Goal: Communication & Community: Answer question/provide support

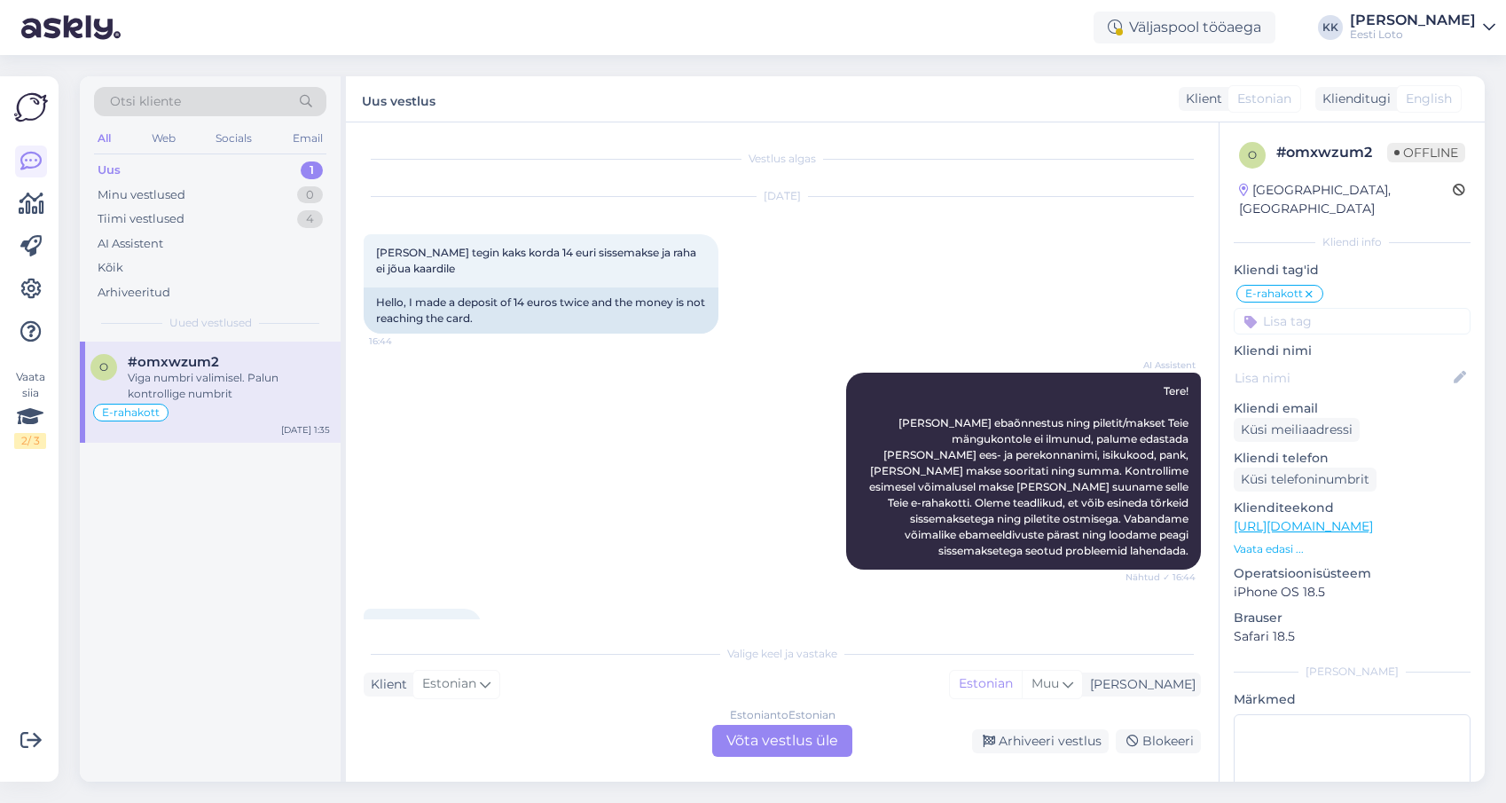
scroll to position [3886, 0]
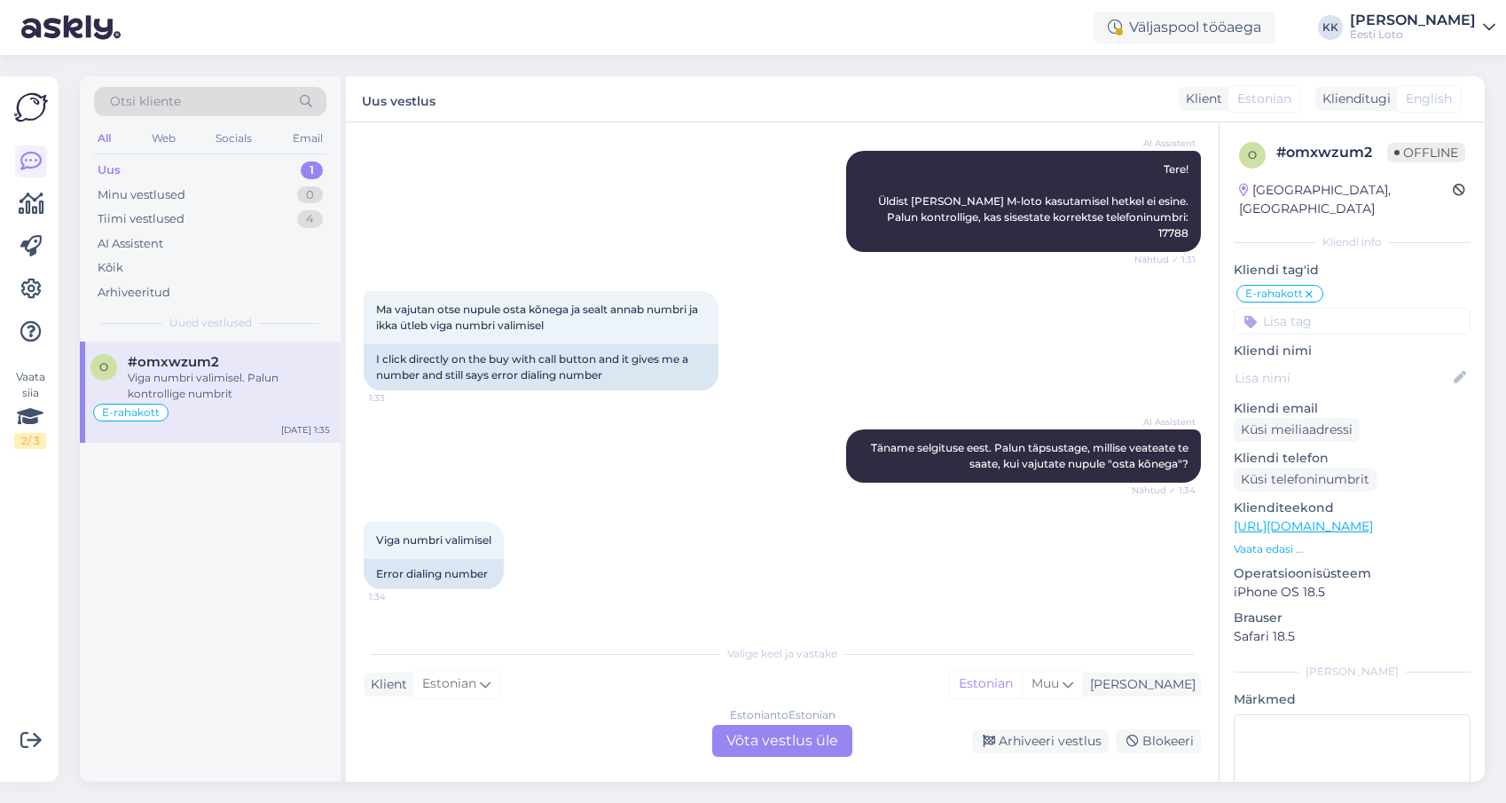
click at [173, 169] on div "Uus 1" at bounding box center [210, 170] width 232 height 25
click at [228, 216] on div "Tiimi vestlused 4" at bounding box center [210, 219] width 232 height 25
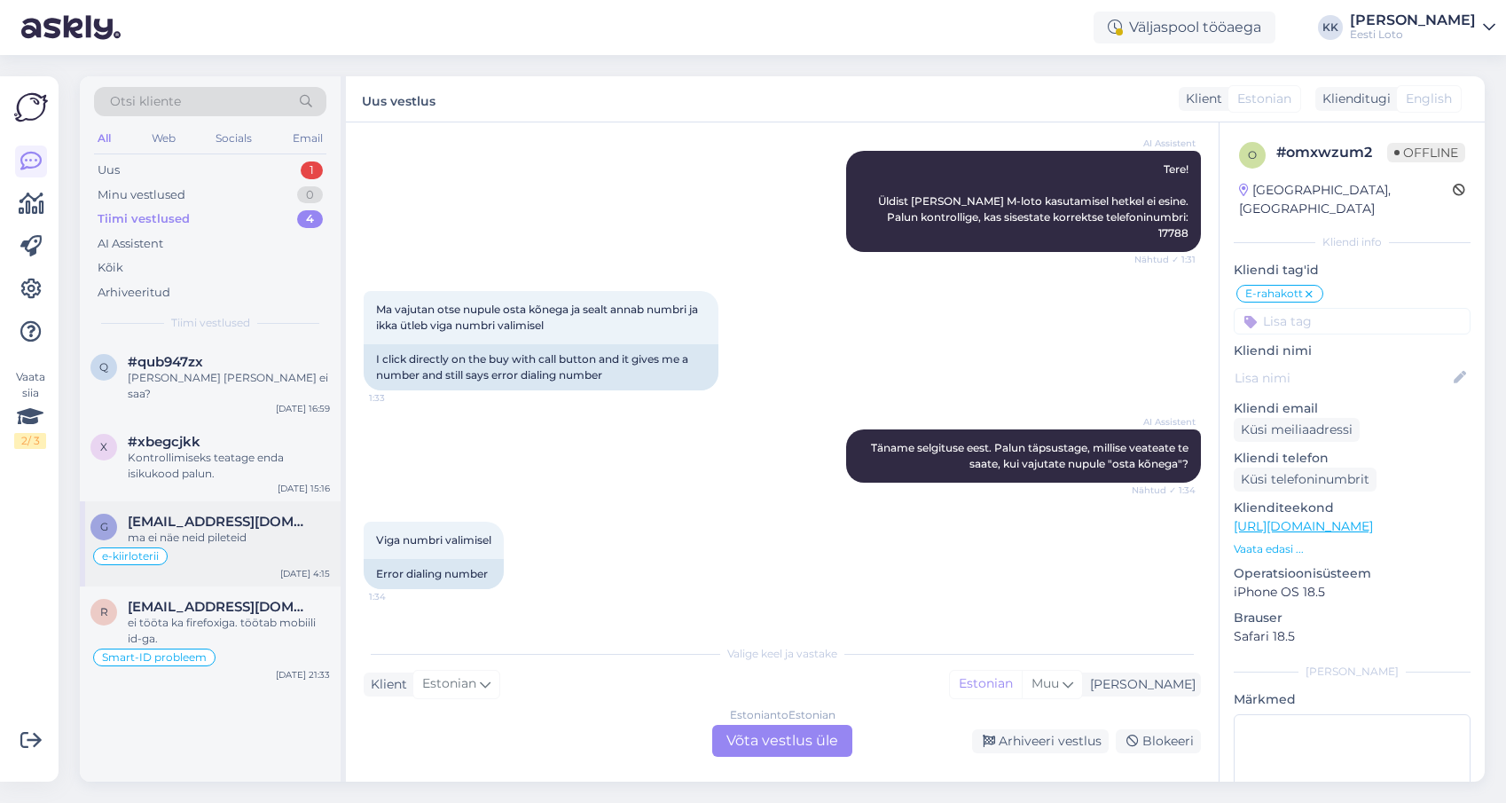
click at [241, 529] on div "ma ei näe neid pileteid" at bounding box center [229, 537] width 202 height 16
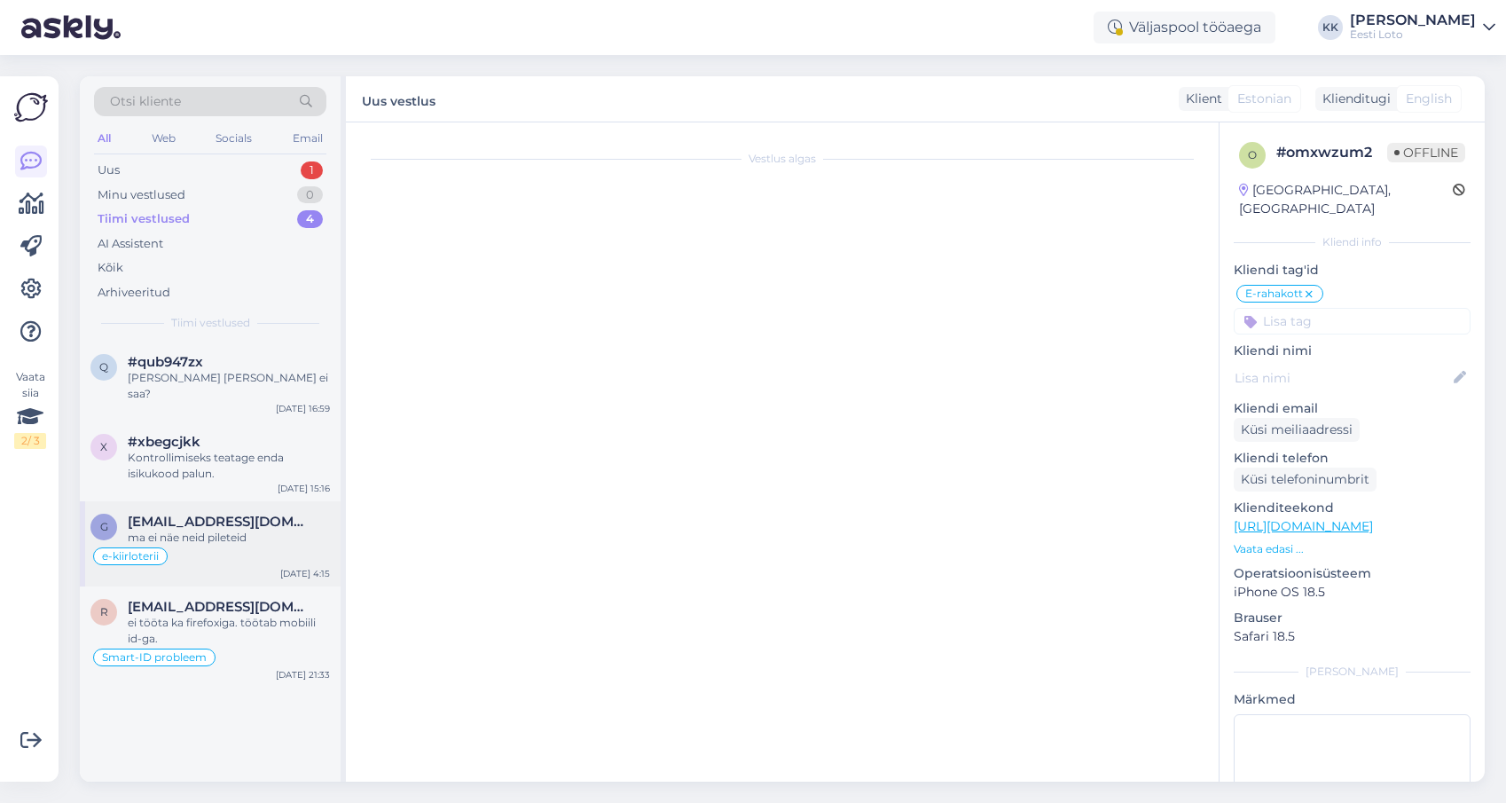
scroll to position [516, 0]
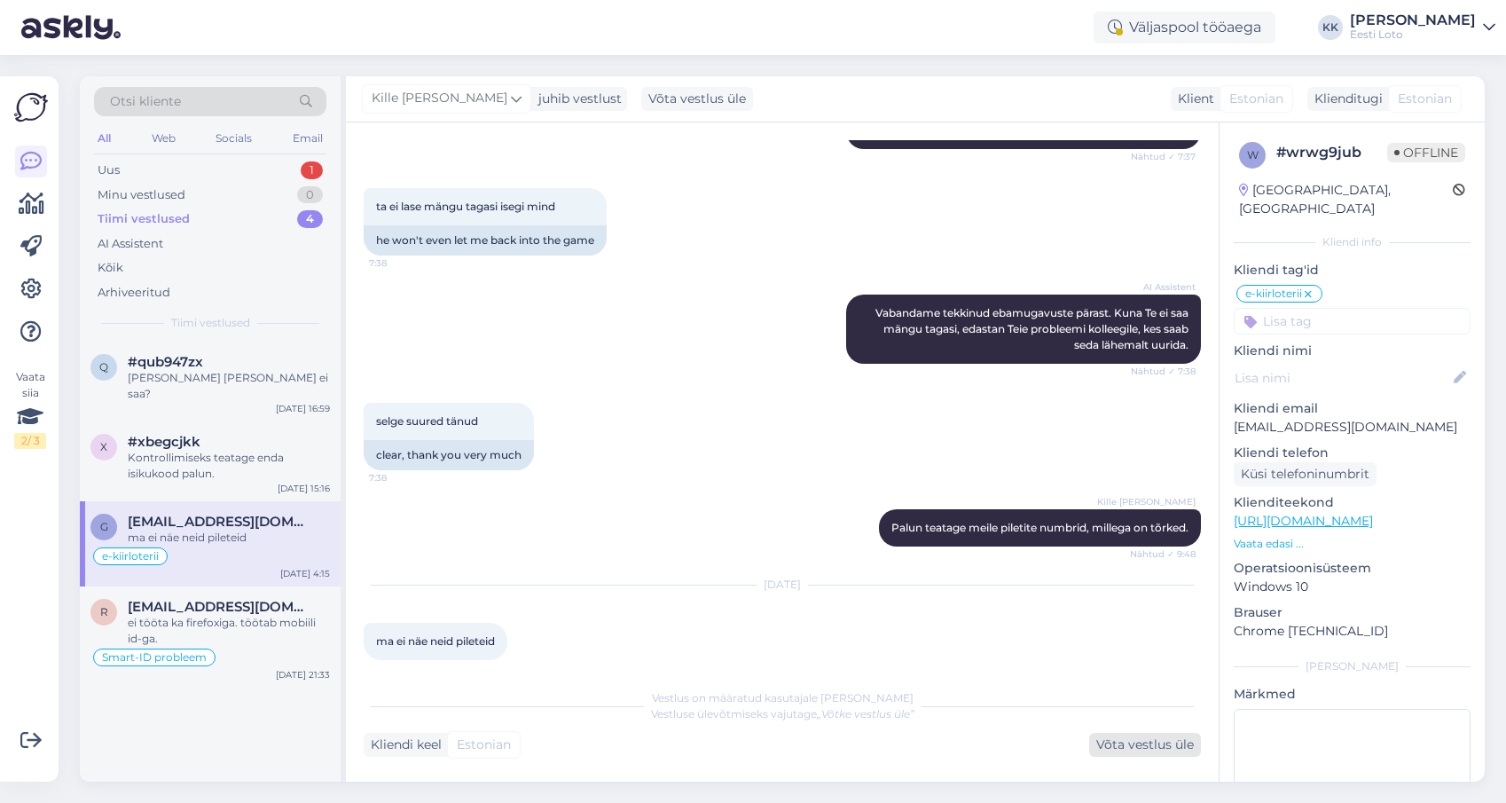
click at [1170, 744] on div "Võta vestlus üle" at bounding box center [1145, 745] width 112 height 24
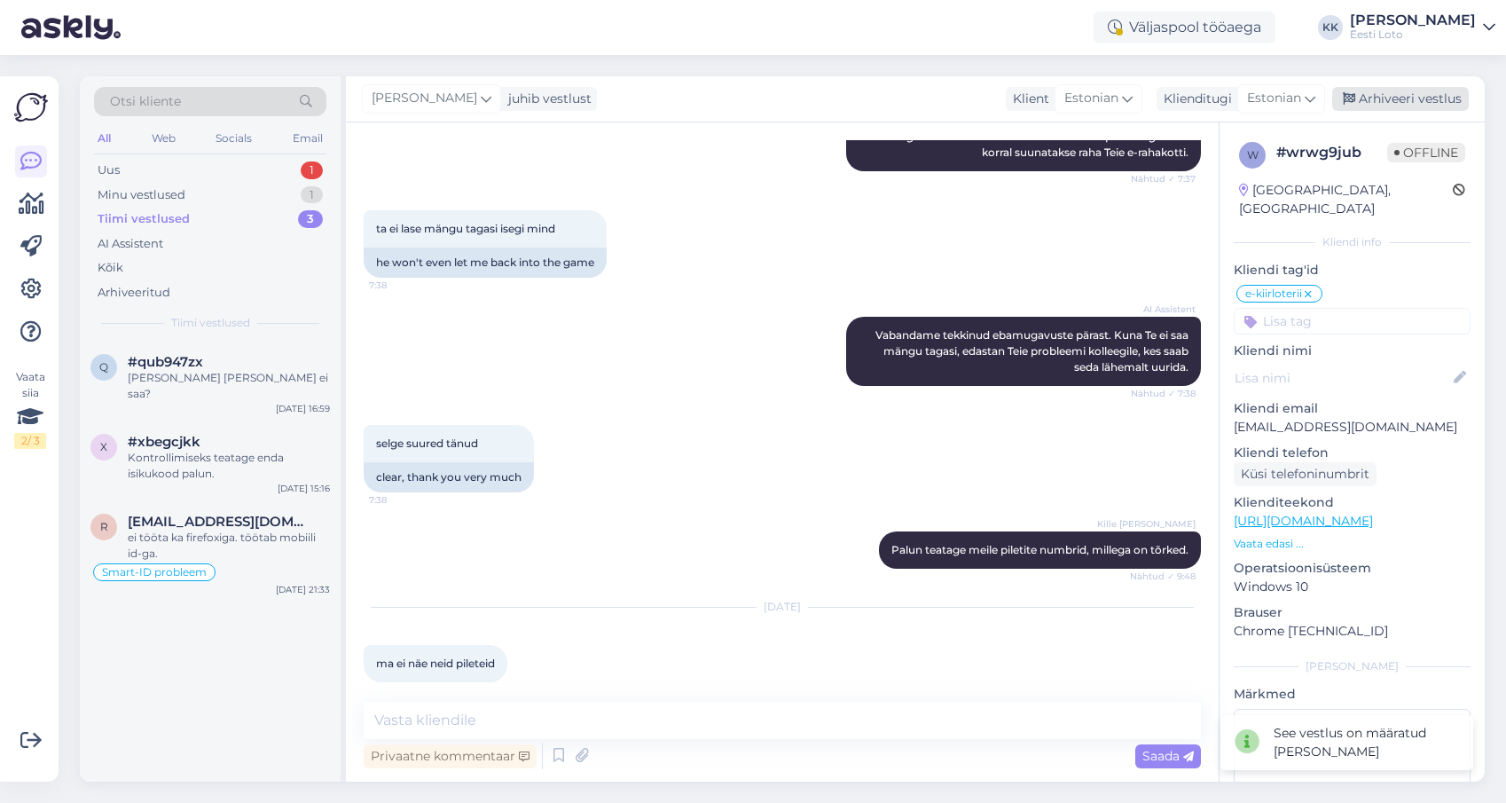
click at [1392, 98] on div "Arhiveeri vestlus" at bounding box center [1400, 99] width 137 height 24
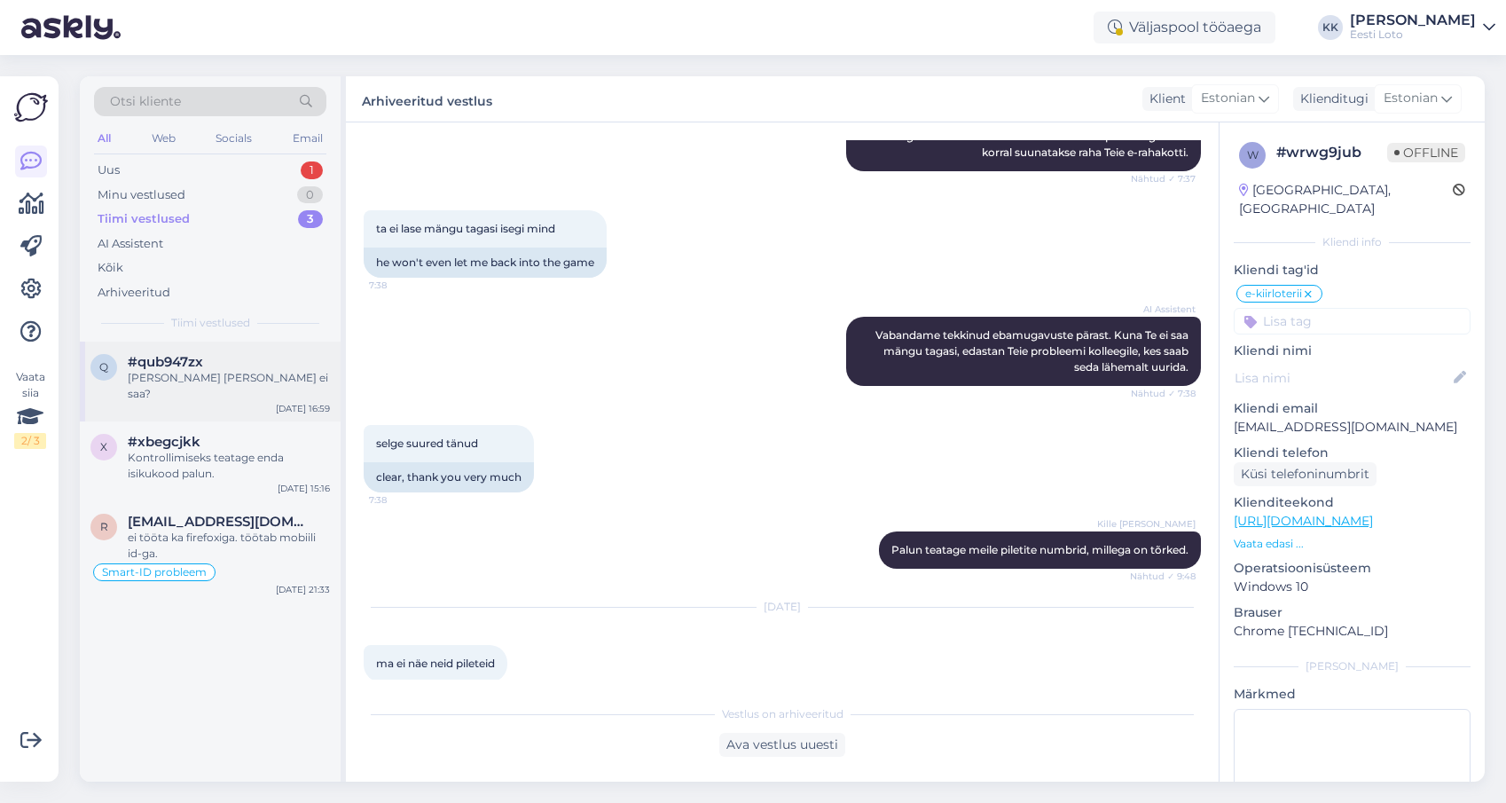
click at [219, 388] on div "q #qub947zx [PERSON_NAME] [PERSON_NAME] ei saa? [DATE] 16:59" at bounding box center [210, 381] width 261 height 80
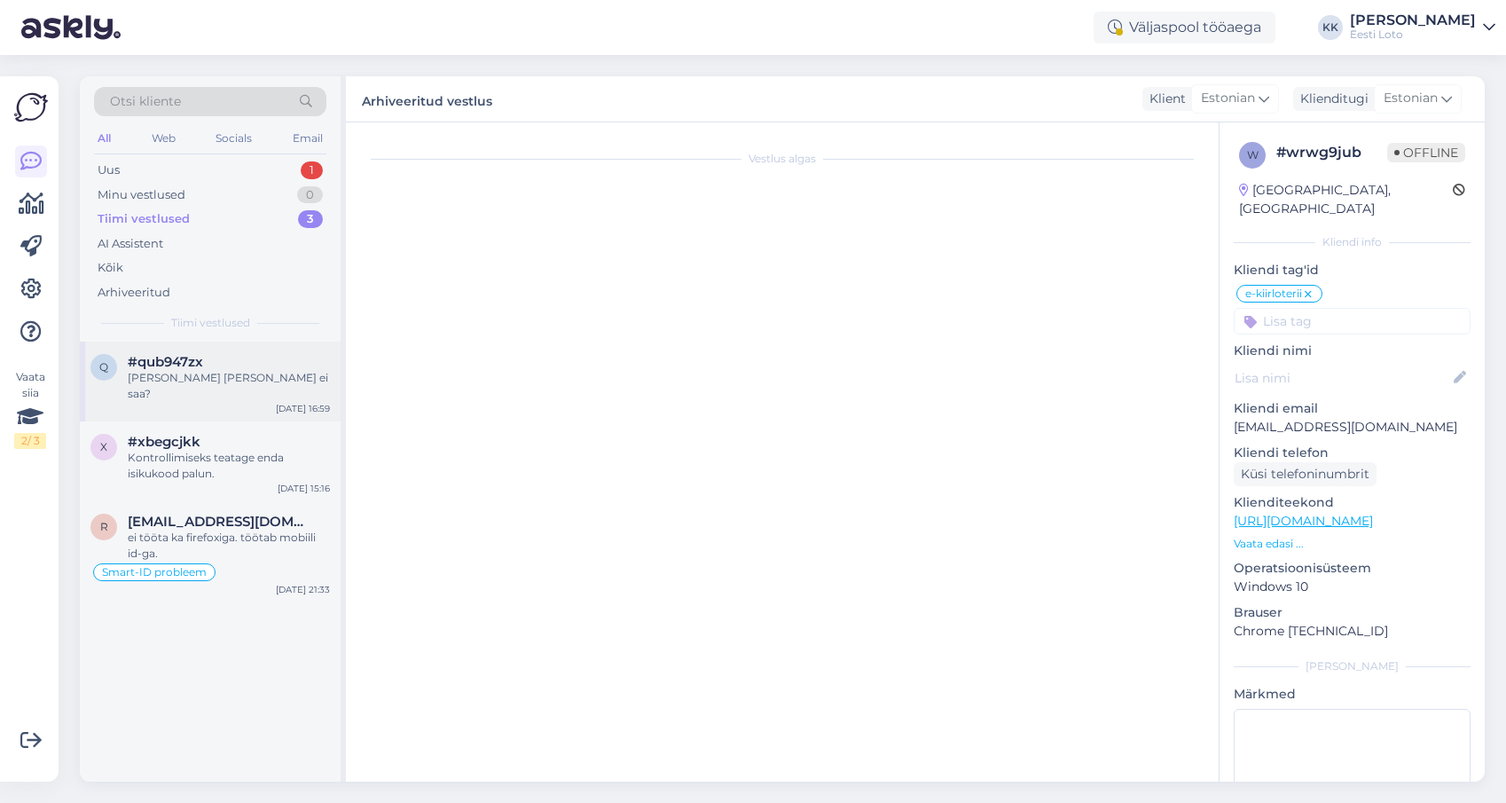
scroll to position [316, 0]
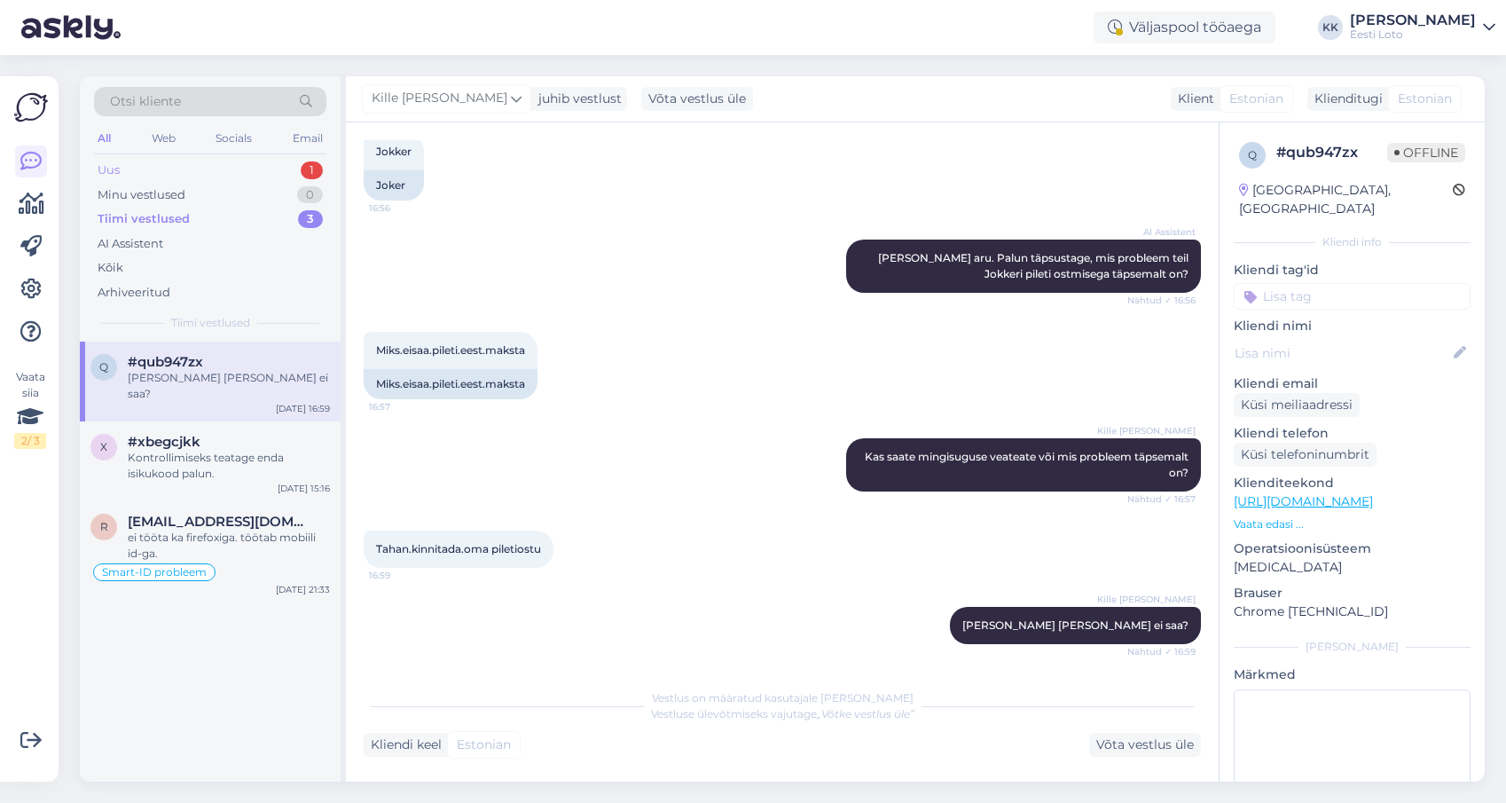
click at [195, 168] on div "Uus 1" at bounding box center [210, 170] width 232 height 25
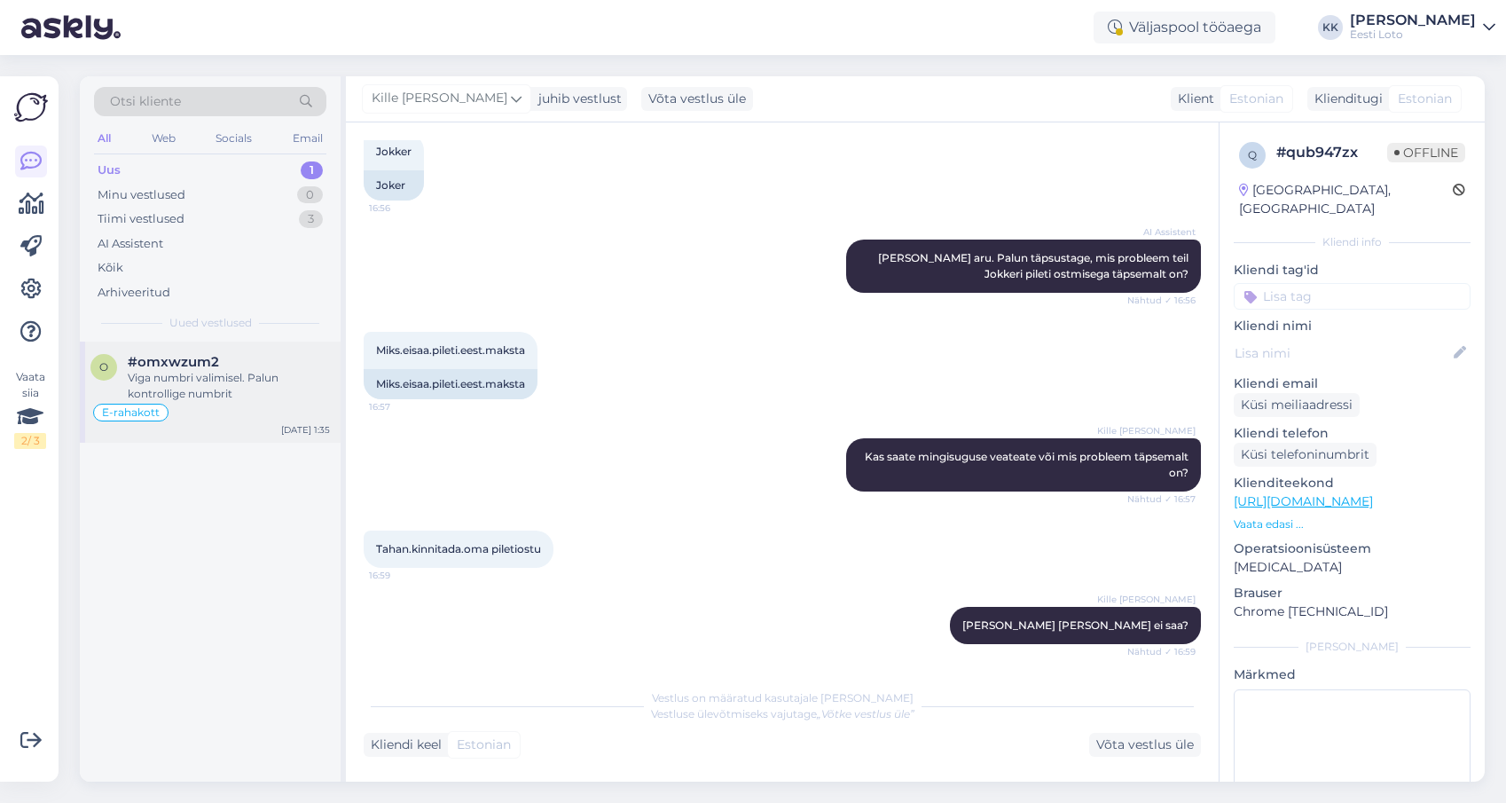
click at [191, 375] on div "Viga numbri valimisel. Palun kontrollige numbrit" at bounding box center [229, 386] width 202 height 32
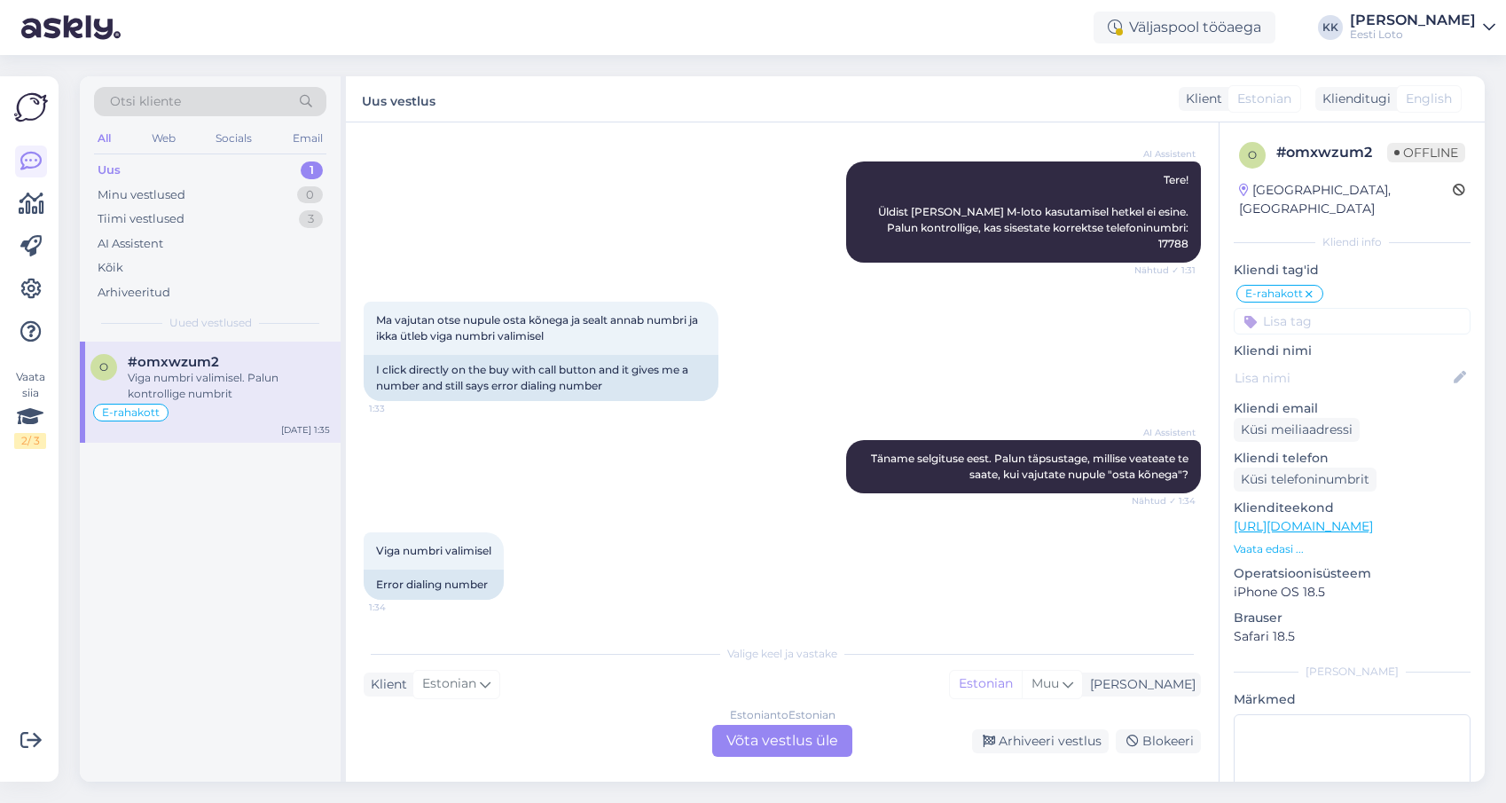
scroll to position [3869, 0]
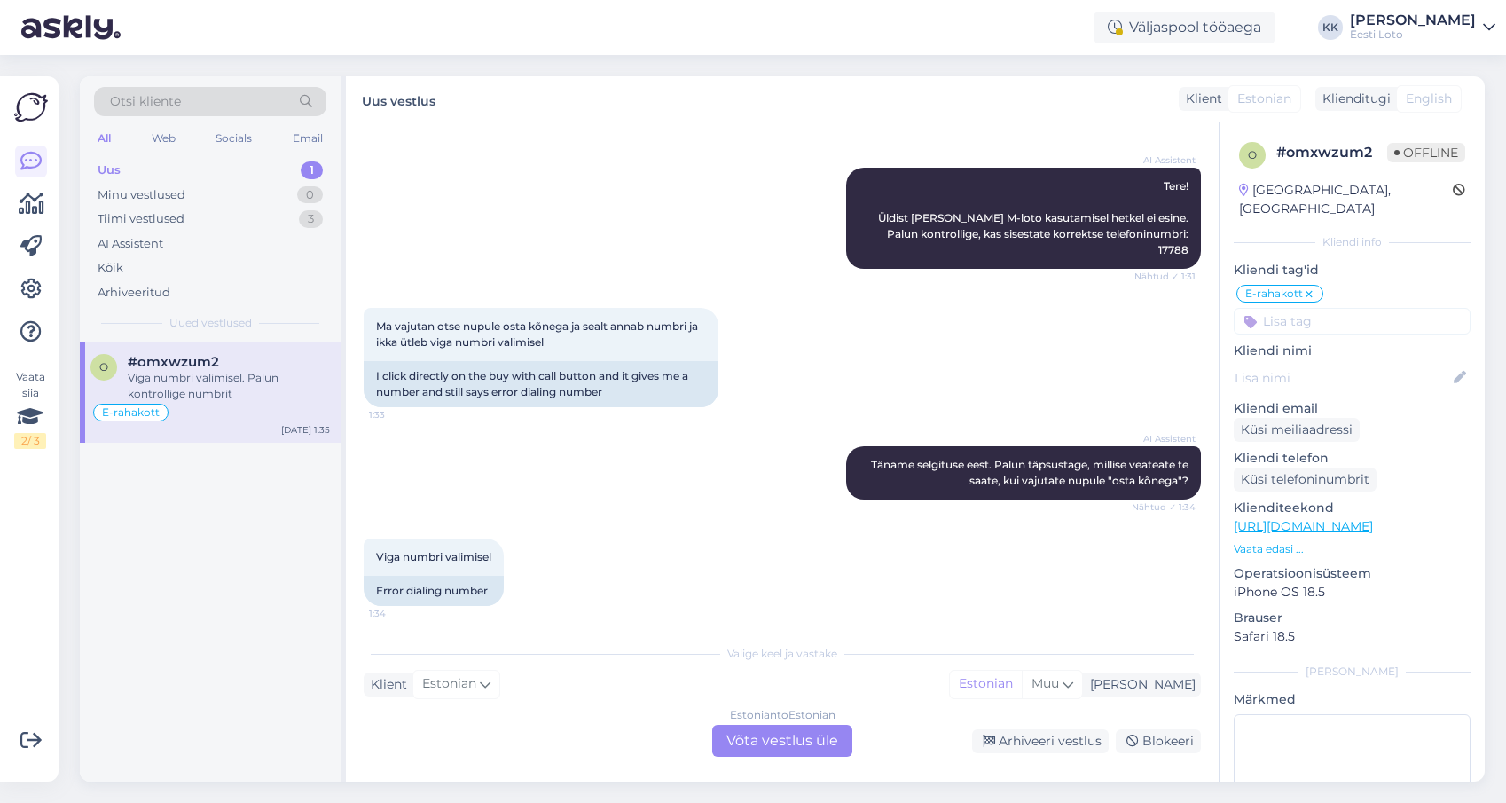
click at [753, 741] on div "Estonian to Estonian Võta vestlus üle" at bounding box center [782, 741] width 140 height 32
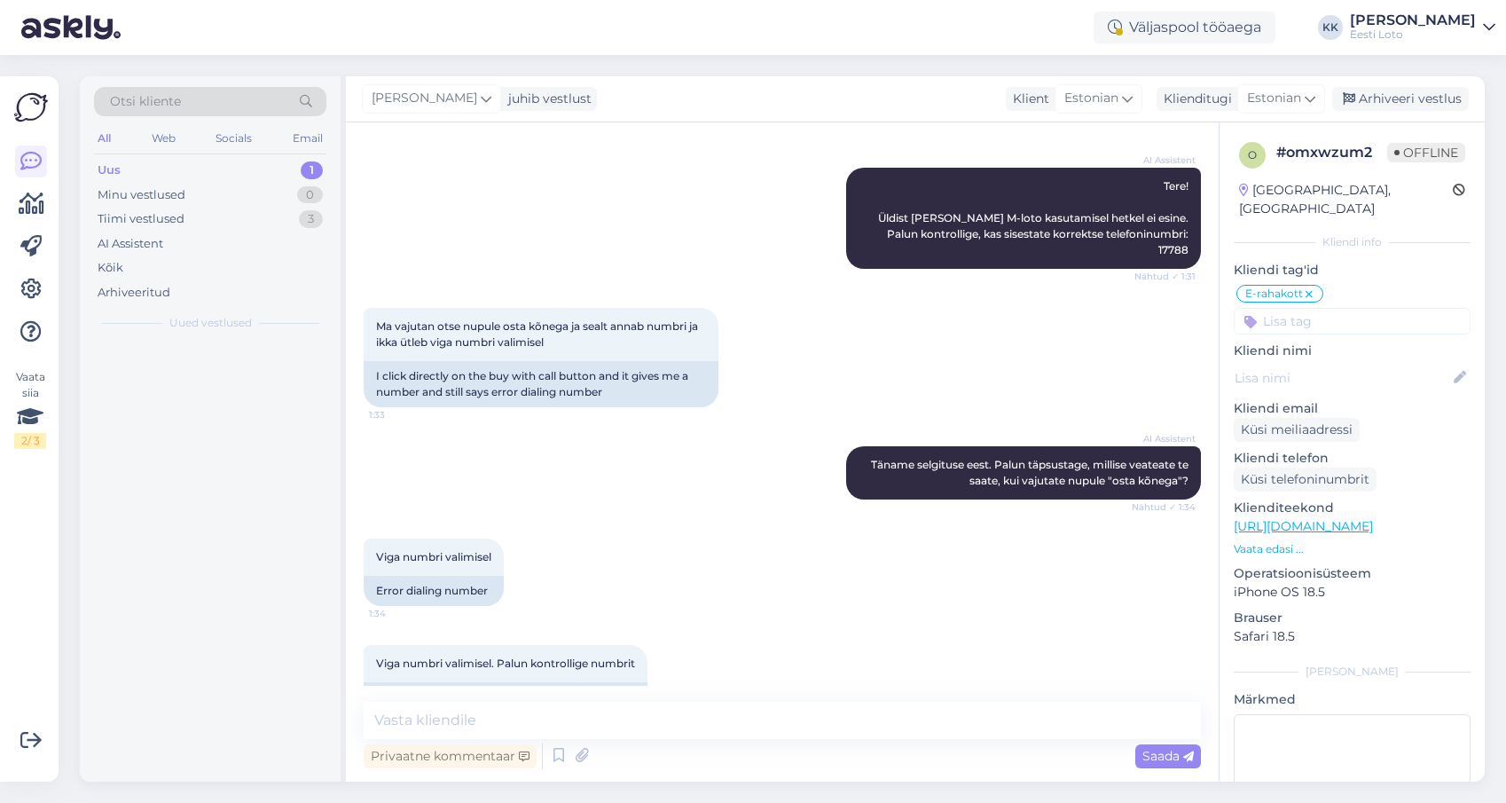
scroll to position [3820, 0]
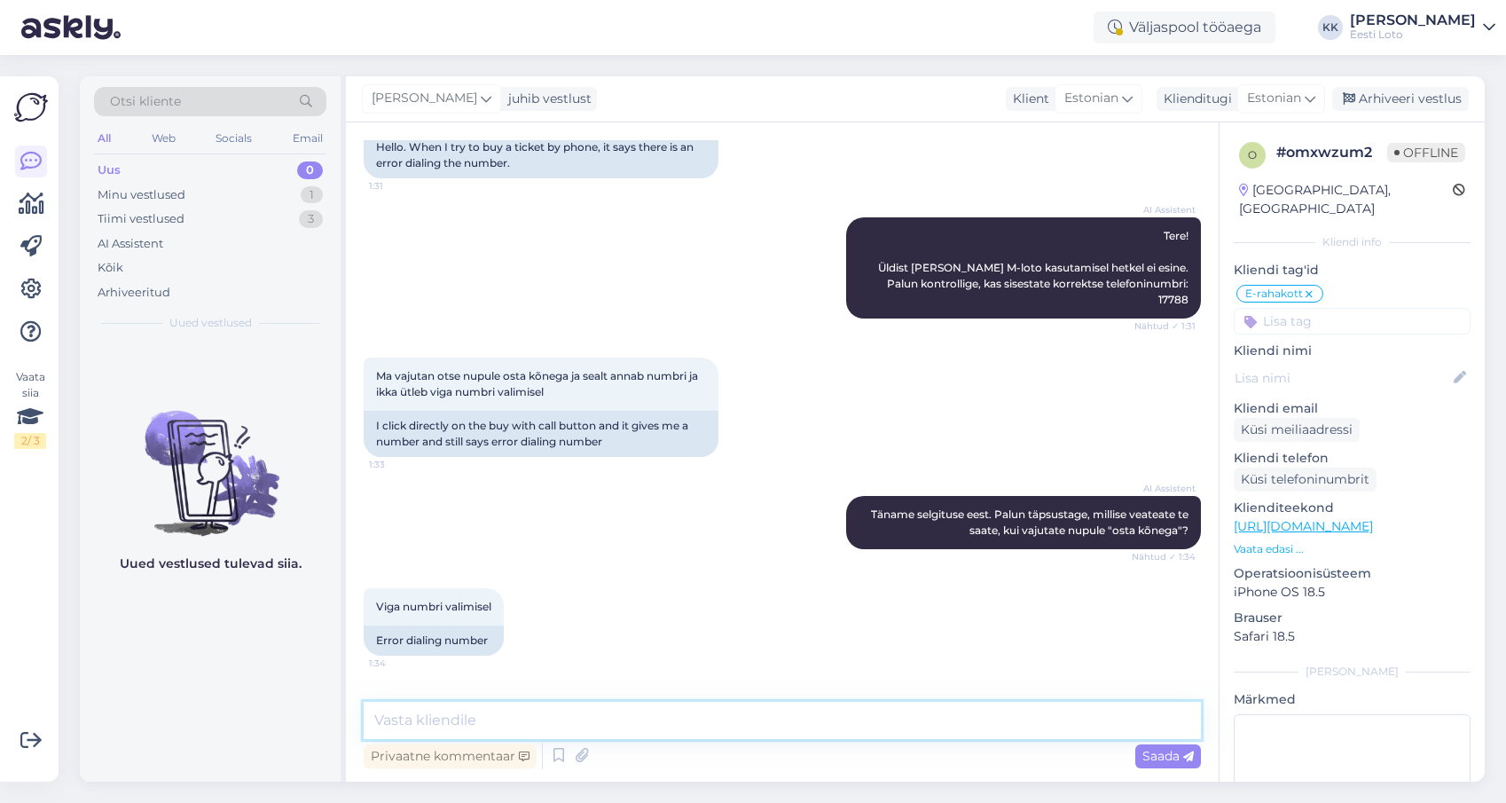
click at [767, 711] on textarea at bounding box center [782, 719] width 837 height 37
drag, startPoint x: 534, startPoint y: 720, endPoint x: 559, endPoint y: 713, distance: 25.8
click at [535, 720] on textarea "Tere. Palun täpsustage millist piletit Te osta soovisite." at bounding box center [782, 719] width 837 height 37
type textarea "Tere. Palun täpsustage, millist piletit Te osta soovisite."
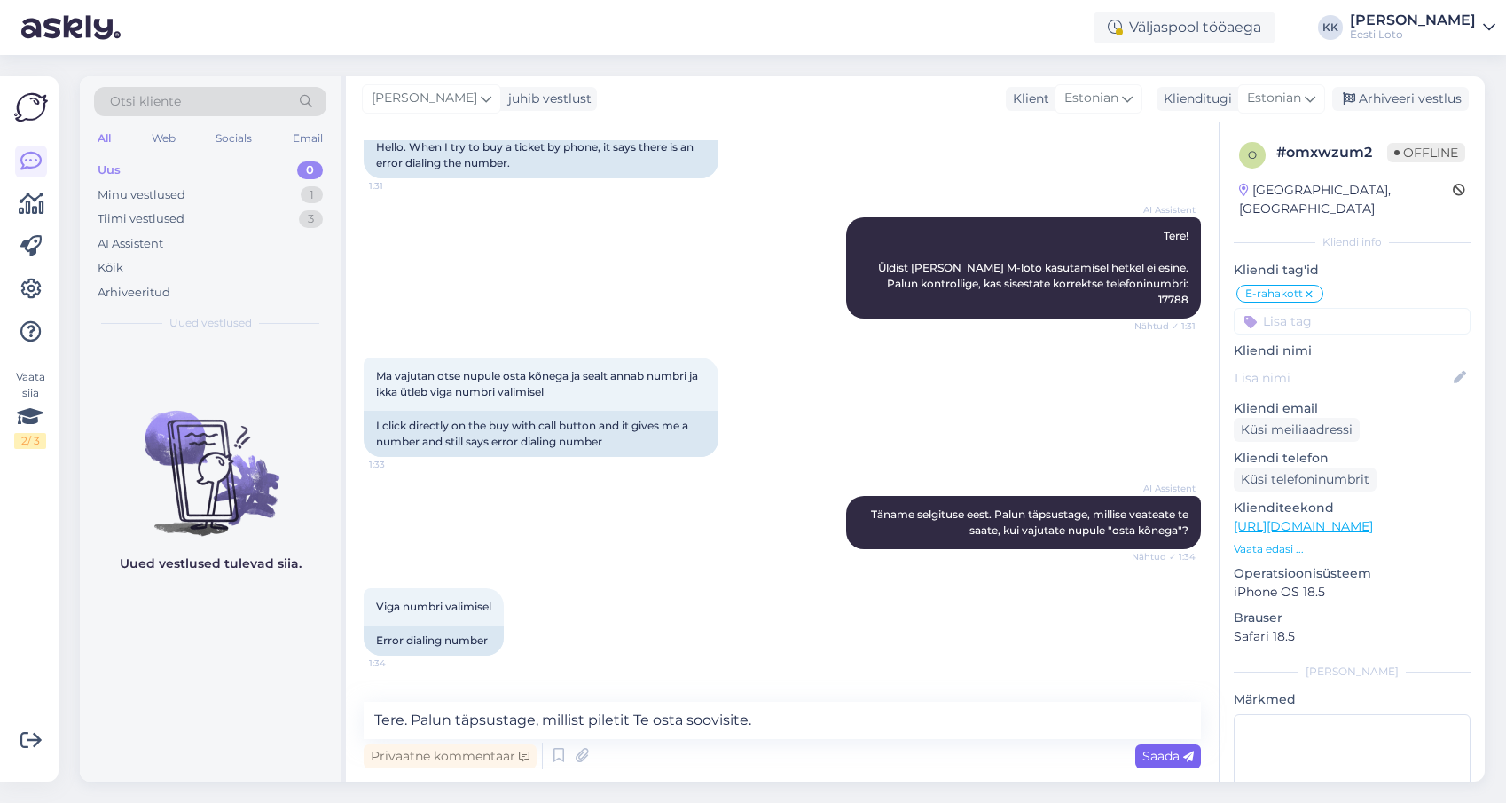
click at [1156, 754] on span "Saada" at bounding box center [1167, 756] width 51 height 16
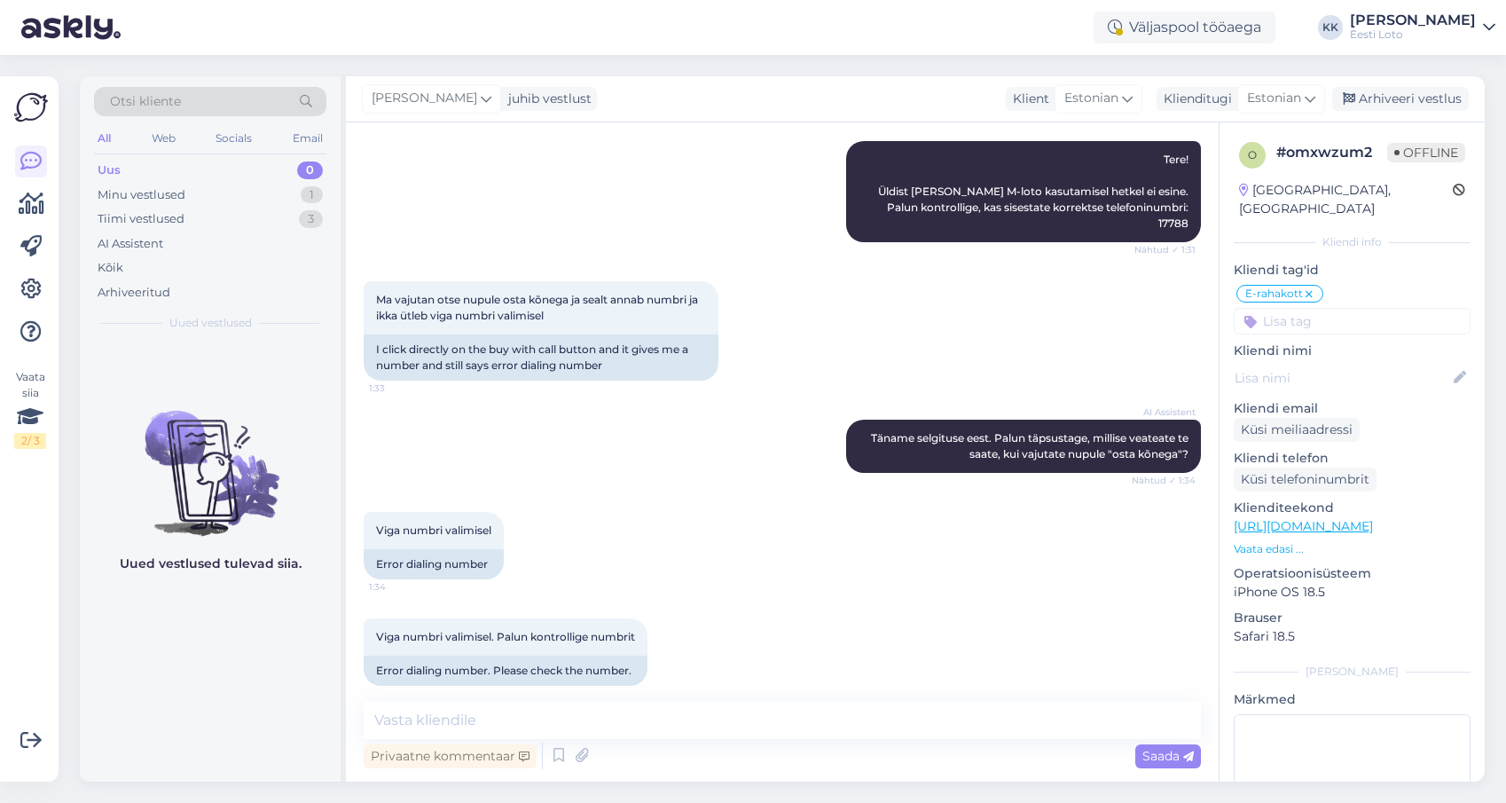
click at [1355, 308] on input at bounding box center [1352, 321] width 237 height 27
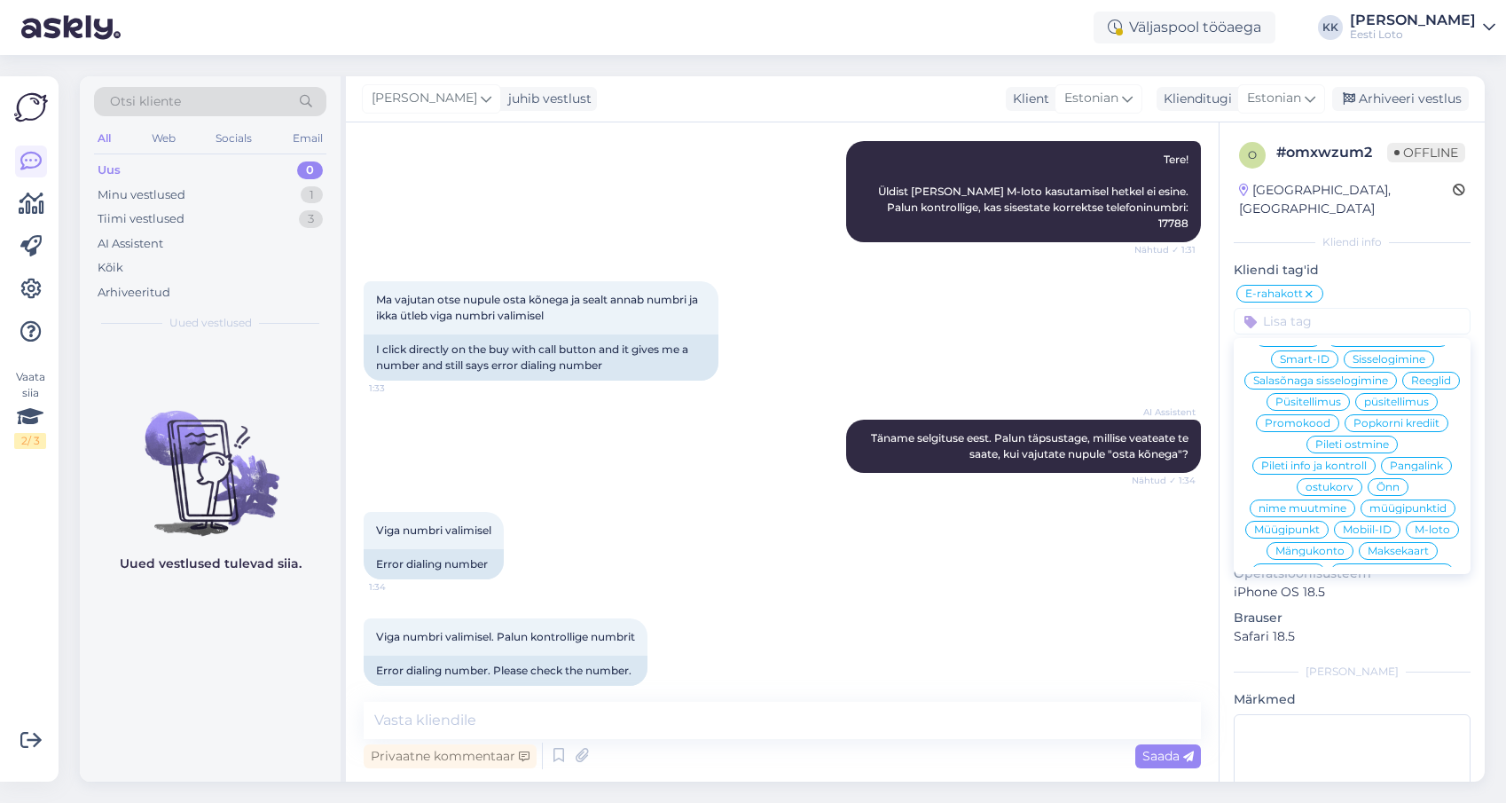
click at [1435, 524] on span "M-loto" at bounding box center [1431, 529] width 35 height 11
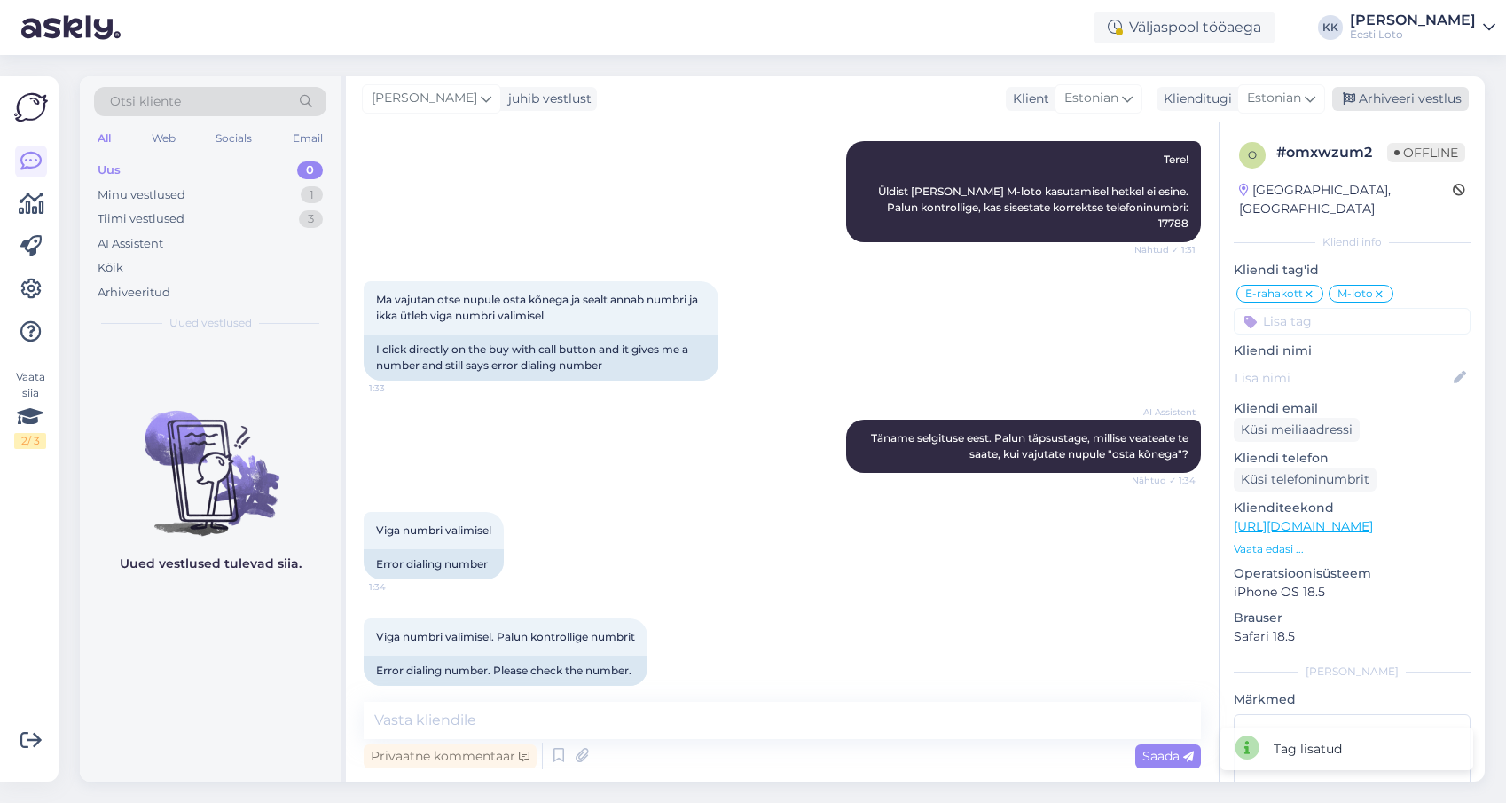
click at [1380, 99] on div "Arhiveeri vestlus" at bounding box center [1400, 99] width 137 height 24
